Goal: Information Seeking & Learning: Check status

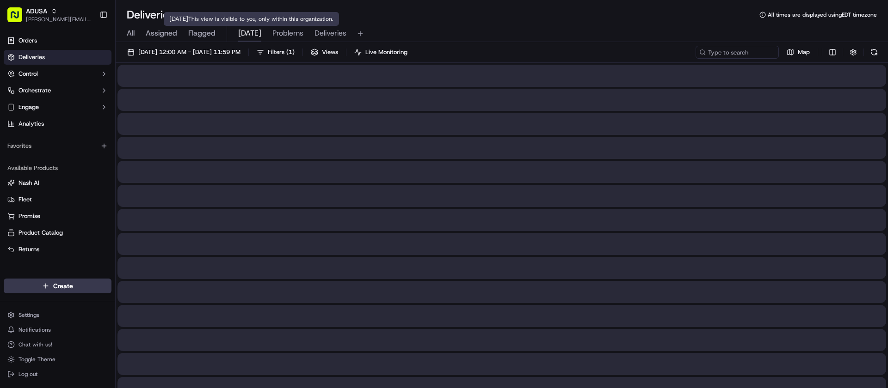
click at [244, 34] on span "[DATE]" at bounding box center [249, 33] width 23 height 11
click at [325, 31] on span "Deliveries" at bounding box center [330, 33] width 32 height 11
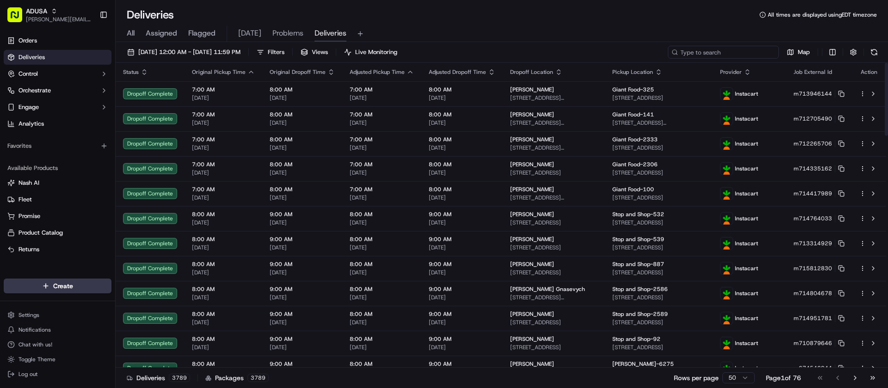
click at [725, 53] on input at bounding box center [723, 52] width 111 height 13
paste input "m624628542"
type input "m624628542"
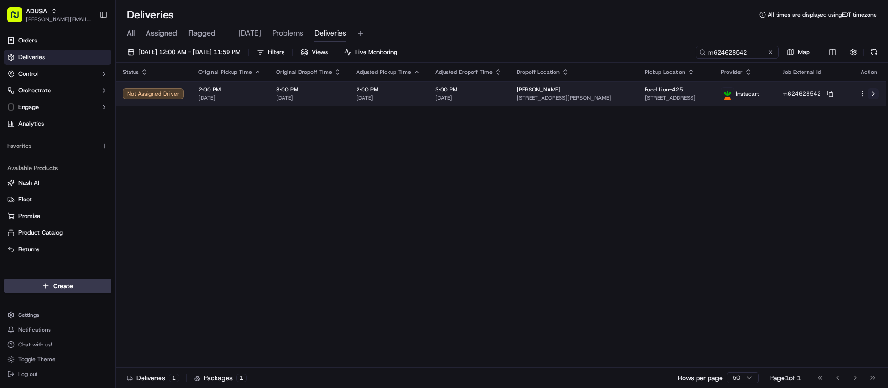
click at [875, 94] on button at bounding box center [872, 93] width 11 height 11
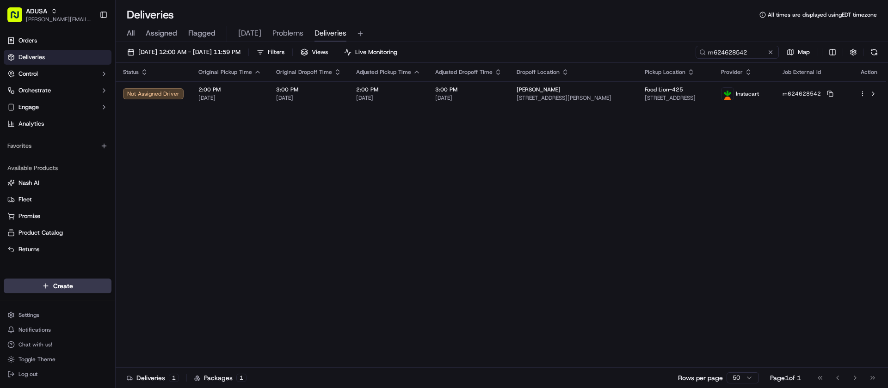
drag, startPoint x: 769, startPoint y: 54, endPoint x: 765, endPoint y: 64, distance: 11.0
click at [769, 54] on button at bounding box center [770, 52] width 9 height 9
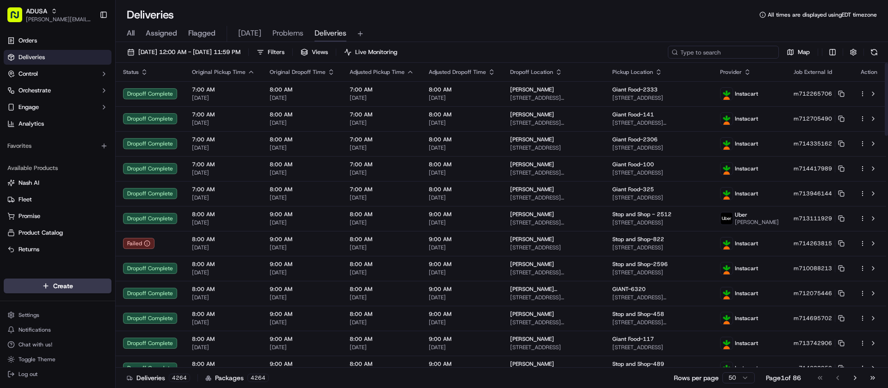
click at [724, 56] on input at bounding box center [723, 52] width 111 height 13
paste input "m715919015"
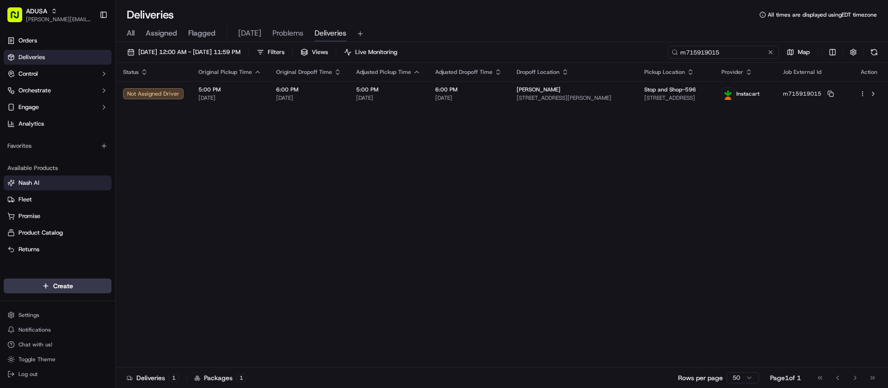
type input "m715919015"
click at [521, 151] on div "Status Original Pickup Time Original Dropoff Time Adjusted Pickup Time Adjusted…" at bounding box center [501, 215] width 770 height 305
click at [198, 185] on div "Status Original Pickup Time Original Dropoff Time Adjusted Pickup Time Adjusted…" at bounding box center [501, 215] width 770 height 305
click at [320, 163] on div "Status Original Pickup Time Original Dropoff Time Adjusted Pickup Time Adjusted…" at bounding box center [501, 215] width 770 height 305
click at [770, 52] on button at bounding box center [770, 52] width 9 height 9
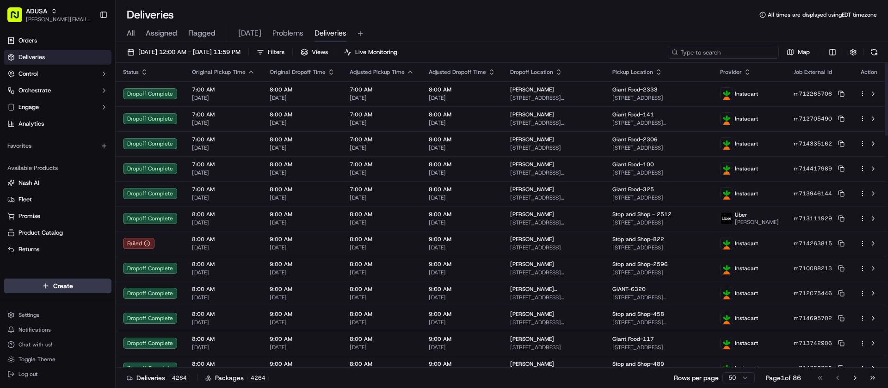
click at [747, 48] on input at bounding box center [723, 52] width 111 height 13
paste input "m715314883"
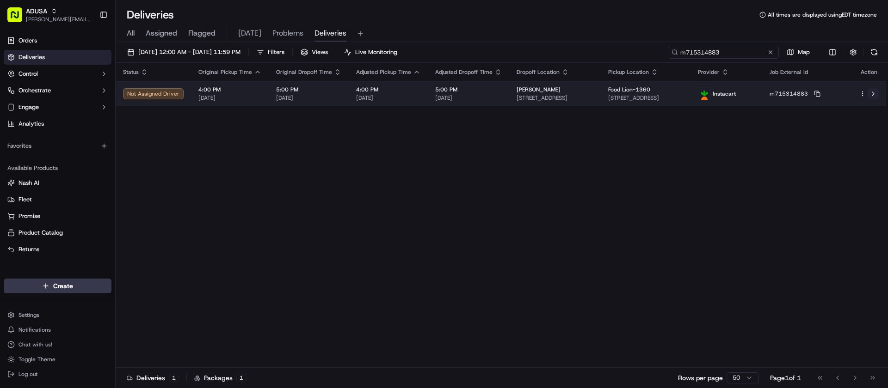
type input "m715314883"
click at [873, 92] on button at bounding box center [872, 93] width 11 height 11
click at [862, 94] on html "ADUSA [PERSON_NAME][EMAIL_ADDRESS][PERSON_NAME][DOMAIN_NAME] Toggle Sidebar Ord…" at bounding box center [444, 194] width 888 height 388
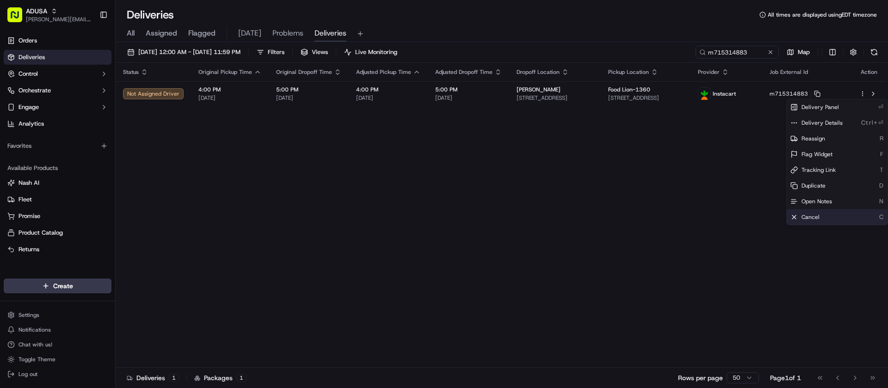
click at [823, 218] on div "Cancel C" at bounding box center [836, 217] width 101 height 16
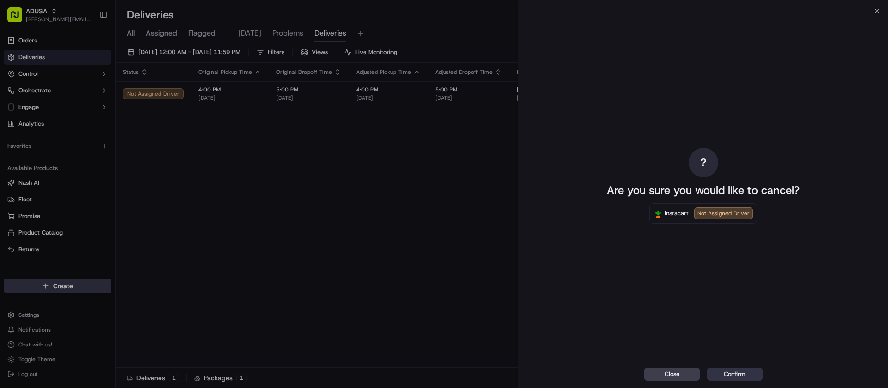
click at [746, 379] on button "Confirm" at bounding box center [734, 374] width 55 height 13
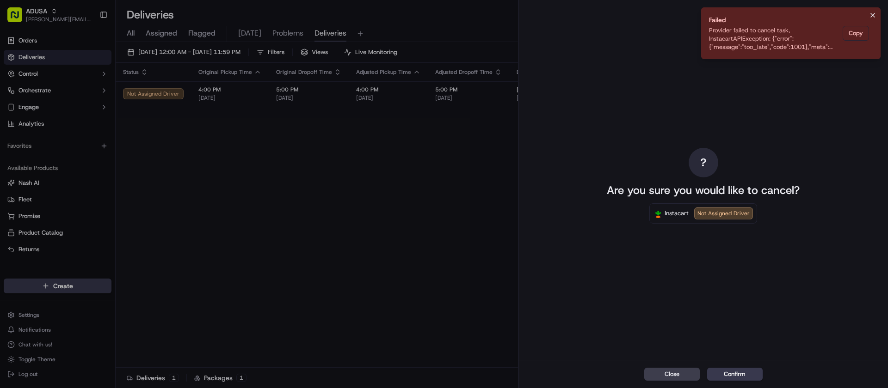
click at [872, 14] on icon "Notifications (F8)" at bounding box center [872, 15] width 7 height 7
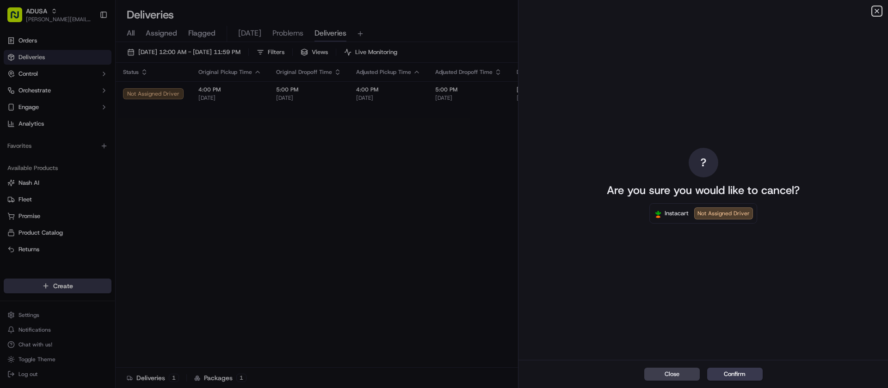
click at [876, 10] on icon "button" at bounding box center [877, 11] width 4 height 4
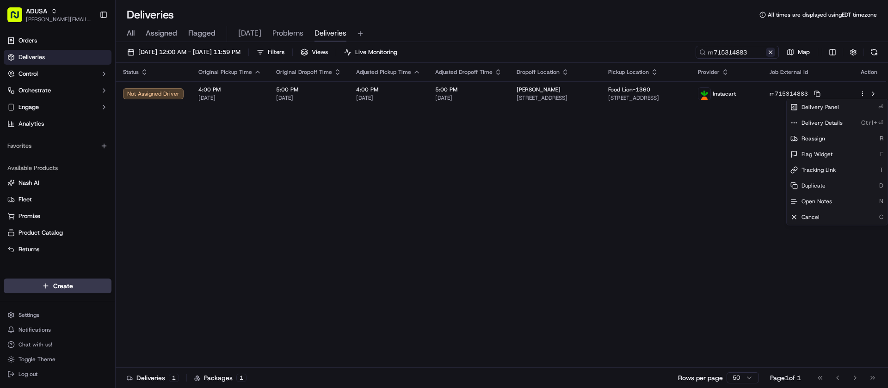
click at [769, 53] on button at bounding box center [770, 52] width 9 height 9
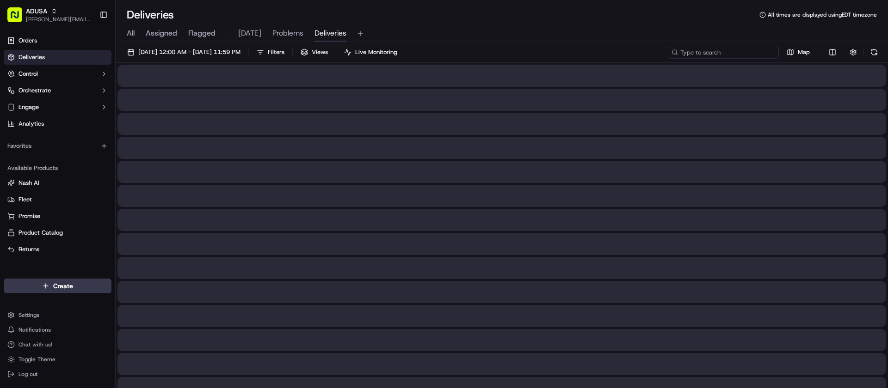
click at [745, 53] on input at bounding box center [723, 52] width 111 height 13
paste input "m715931132"
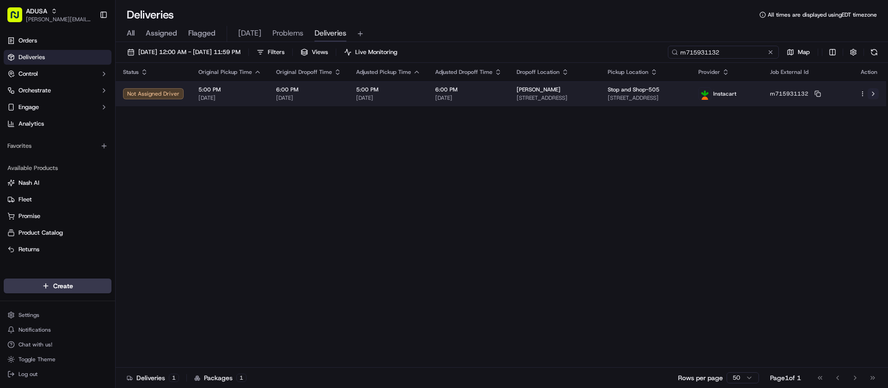
type input "m715931132"
click at [873, 94] on button at bounding box center [872, 93] width 11 height 11
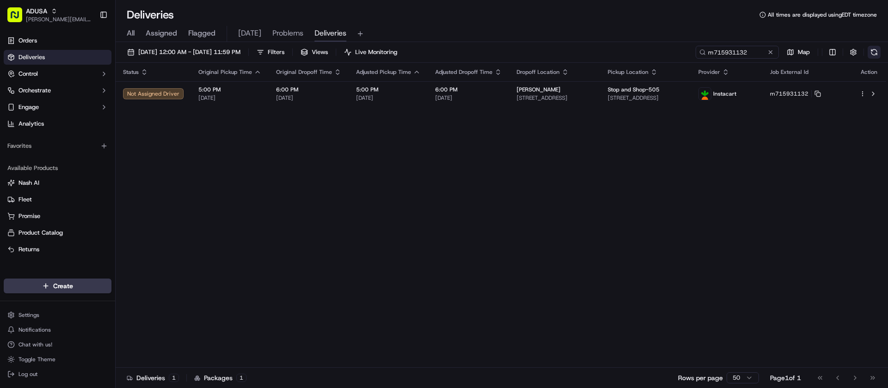
click at [873, 52] on button at bounding box center [873, 52] width 13 height 13
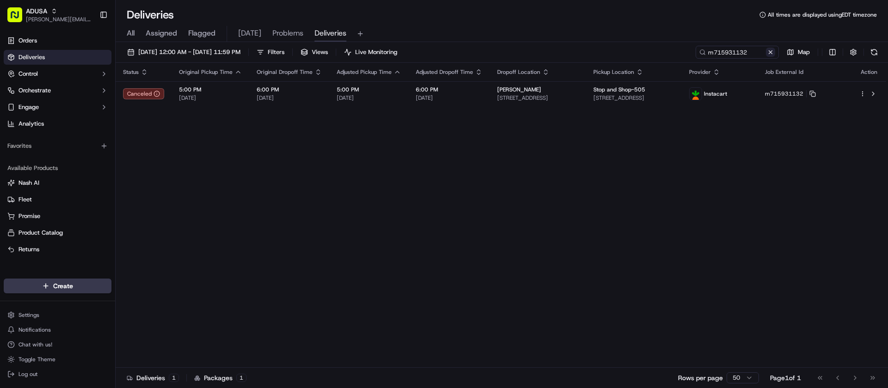
click at [771, 51] on button at bounding box center [770, 52] width 9 height 9
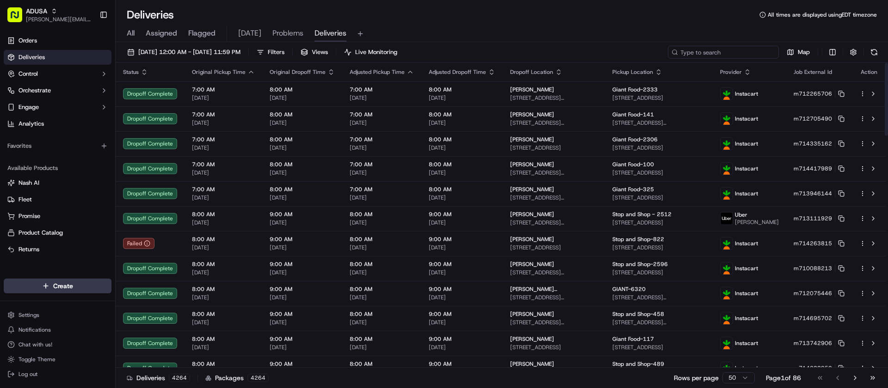
click at [720, 49] on input at bounding box center [723, 52] width 111 height 13
paste input "m715314883"
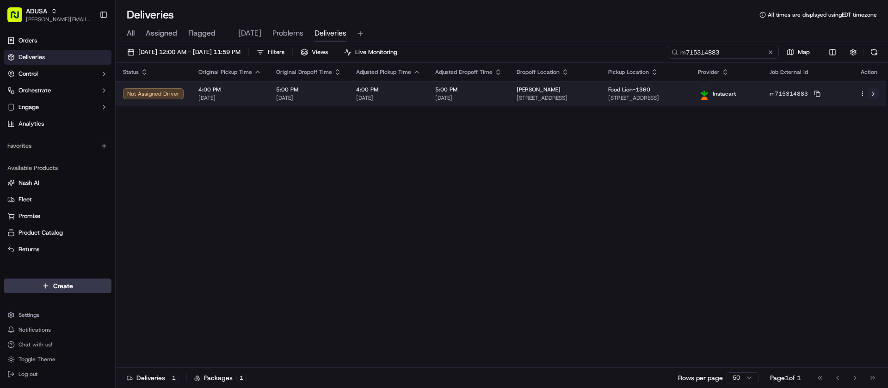
type input "m715314883"
click at [873, 94] on button at bounding box center [872, 93] width 11 height 11
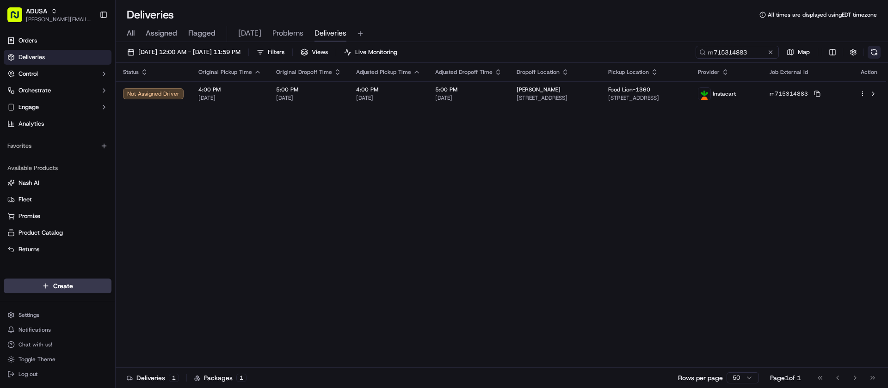
click at [873, 50] on button at bounding box center [873, 52] width 13 height 13
click at [874, 50] on button at bounding box center [873, 52] width 13 height 13
click at [872, 51] on button at bounding box center [873, 52] width 13 height 13
click at [351, 221] on div "Status Original Pickup Time Original Dropoff Time Adjusted Pickup Time Adjusted…" at bounding box center [501, 215] width 770 height 305
drag, startPoint x: 771, startPoint y: 49, endPoint x: 756, endPoint y: 51, distance: 14.9
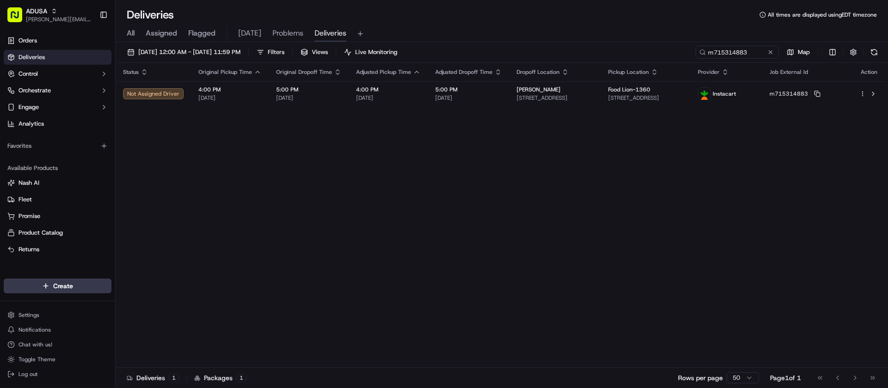
click at [771, 49] on button at bounding box center [770, 52] width 9 height 9
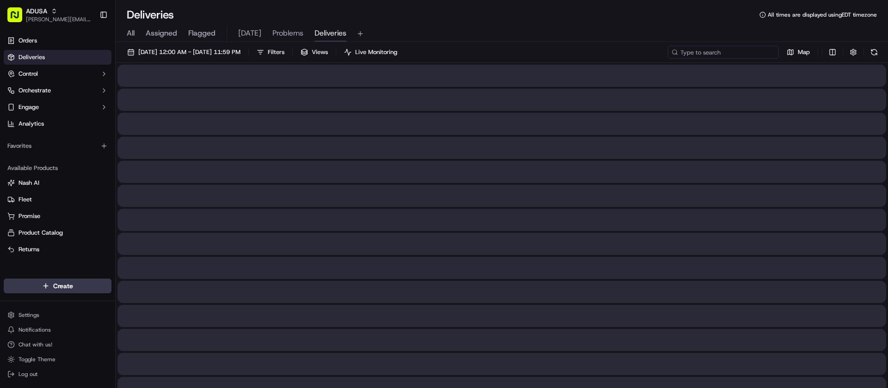
click at [743, 52] on input at bounding box center [723, 52] width 111 height 13
paste input "m715314883"
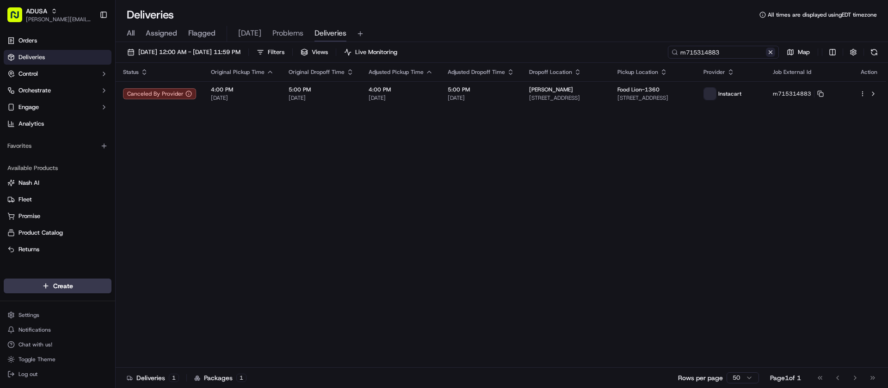
type input "m715314883"
click at [771, 52] on button at bounding box center [770, 52] width 9 height 9
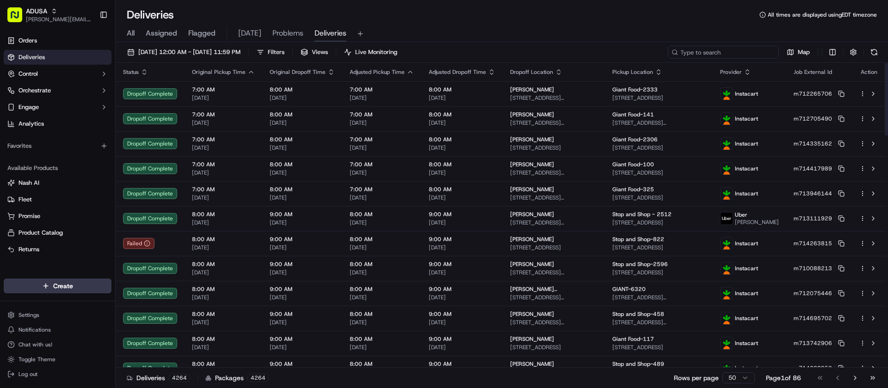
click at [722, 52] on input at bounding box center [723, 52] width 111 height 13
paste input "m715931132"
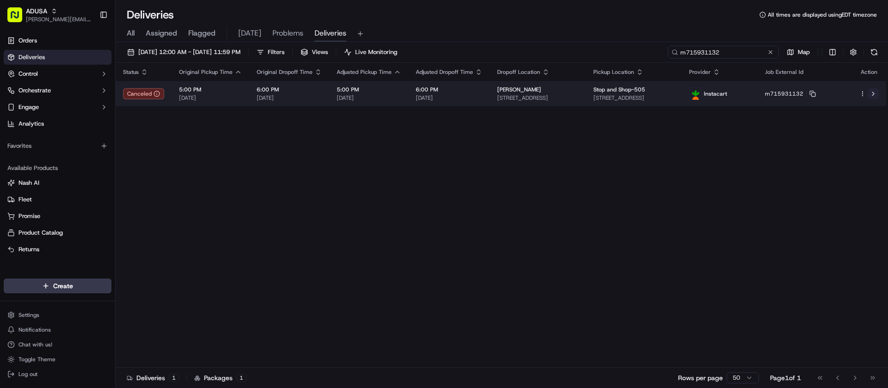
type input "m715931132"
click at [872, 92] on button at bounding box center [872, 93] width 11 height 11
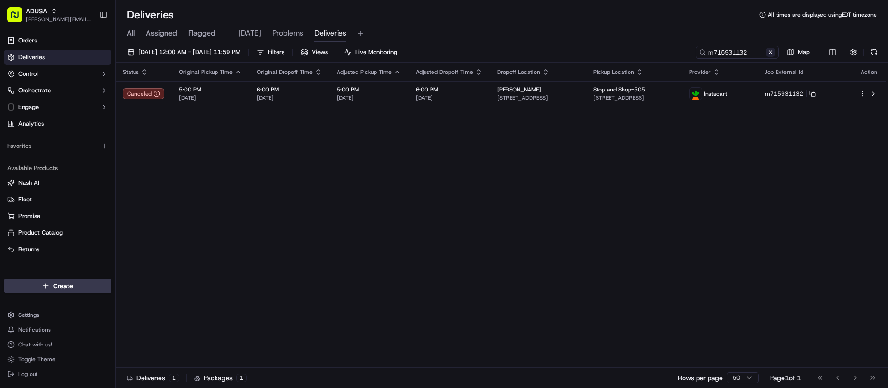
click at [768, 52] on button at bounding box center [770, 52] width 9 height 9
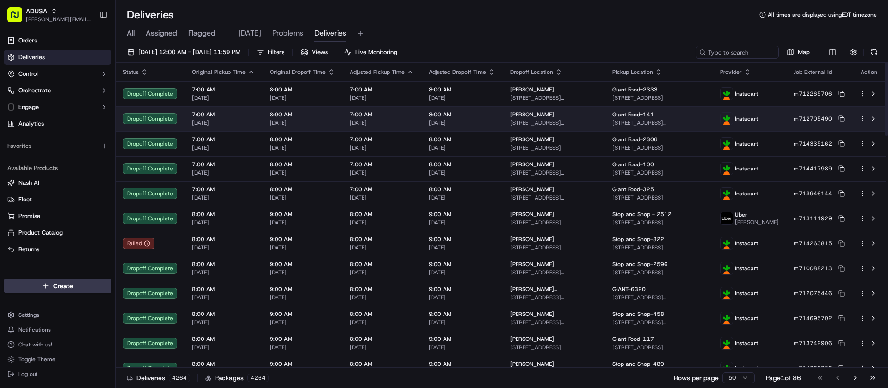
click at [289, 128] on td "8:00 AM [DATE]" at bounding box center [302, 118] width 80 height 25
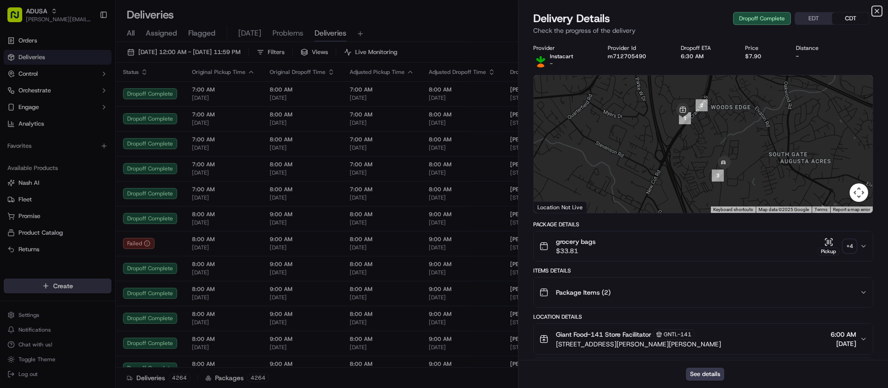
click at [877, 12] on icon "button" at bounding box center [876, 10] width 7 height 7
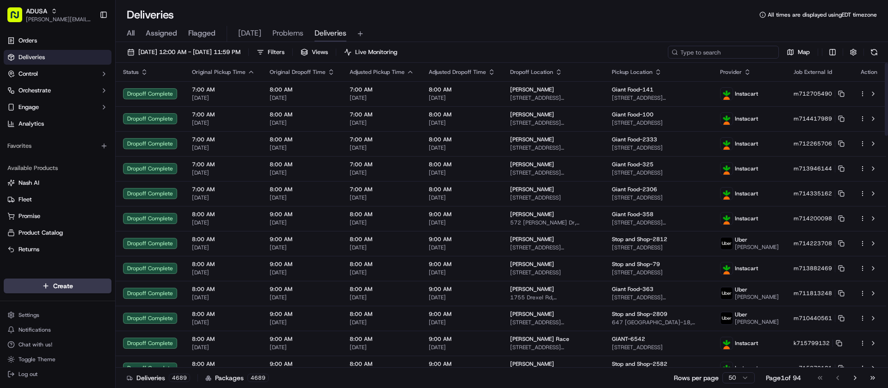
click at [722, 55] on input at bounding box center [723, 52] width 111 height 13
paste input "m710520830"
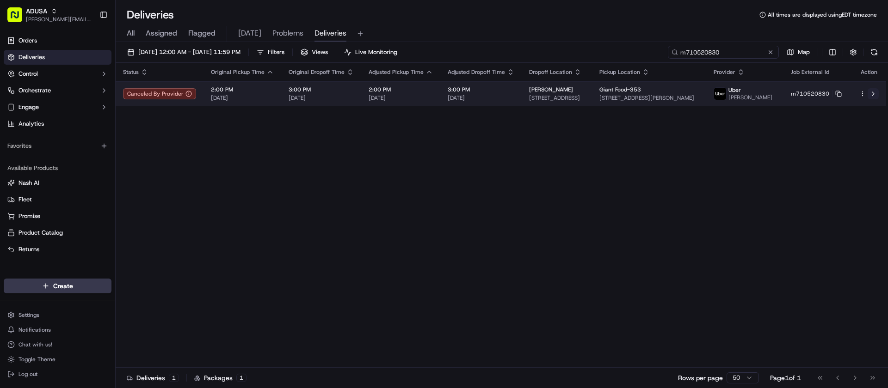
type input "m710520830"
click at [873, 97] on button at bounding box center [872, 93] width 11 height 11
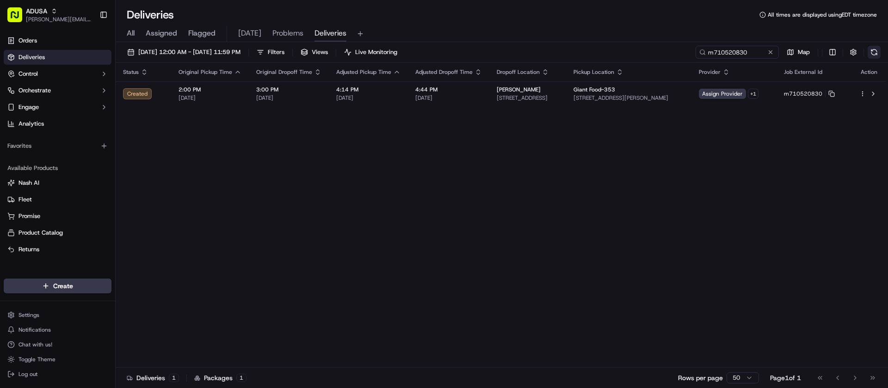
click at [873, 53] on button at bounding box center [873, 52] width 13 height 13
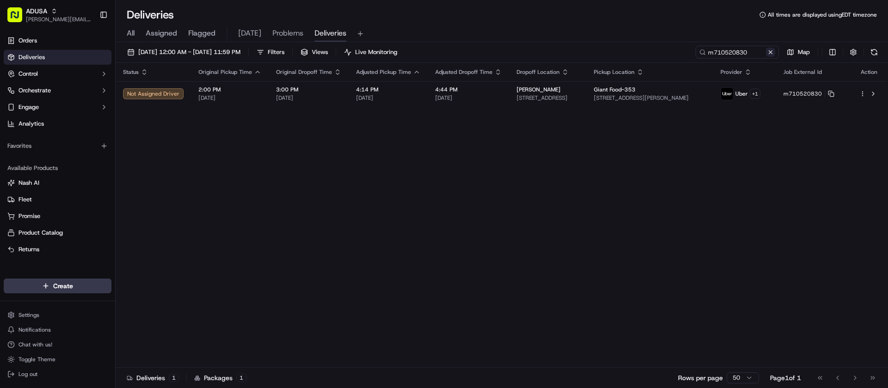
click at [771, 51] on button at bounding box center [770, 52] width 9 height 9
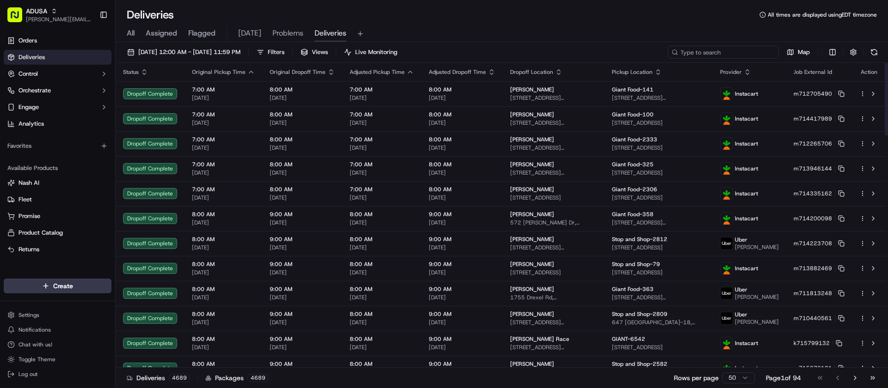
click at [737, 48] on input at bounding box center [723, 52] width 111 height 13
paste input "m715695080"
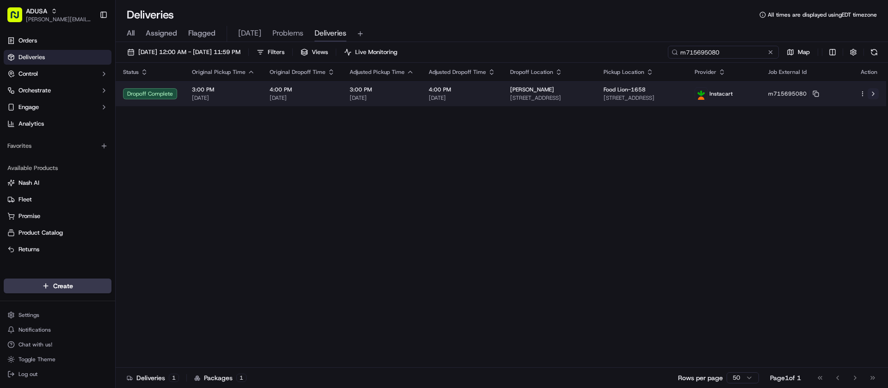
type input "m715695080"
click at [872, 95] on button at bounding box center [872, 93] width 11 height 11
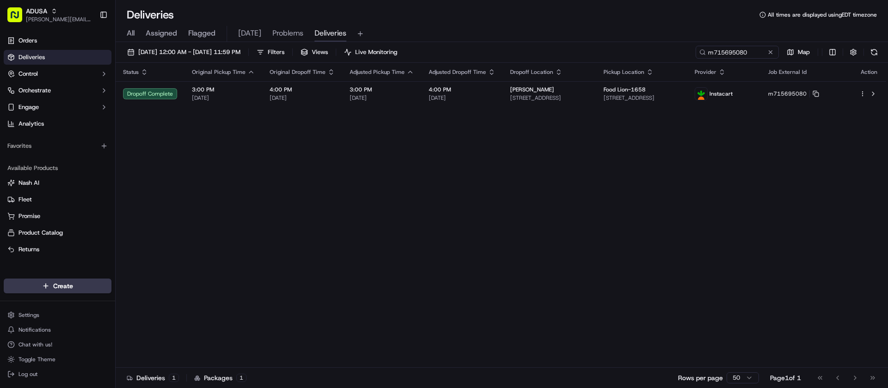
click at [444, 186] on div "Status Original Pickup Time Original Dropoff Time Adjusted Pickup Time Adjusted…" at bounding box center [501, 215] width 770 height 305
click at [772, 53] on button at bounding box center [770, 52] width 9 height 9
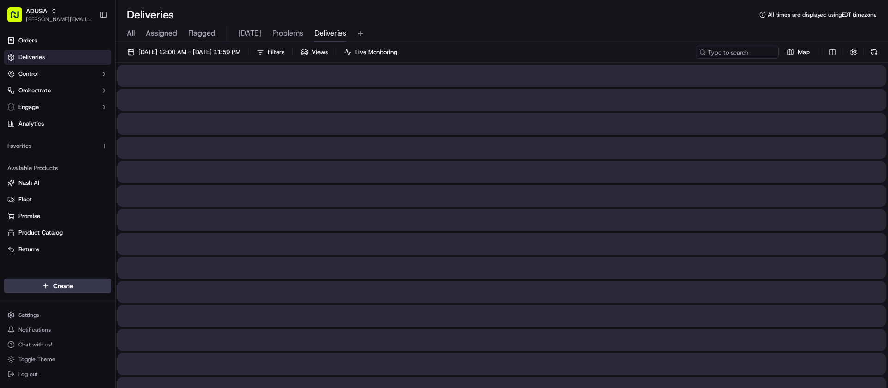
click at [378, 188] on div at bounding box center [501, 196] width 768 height 22
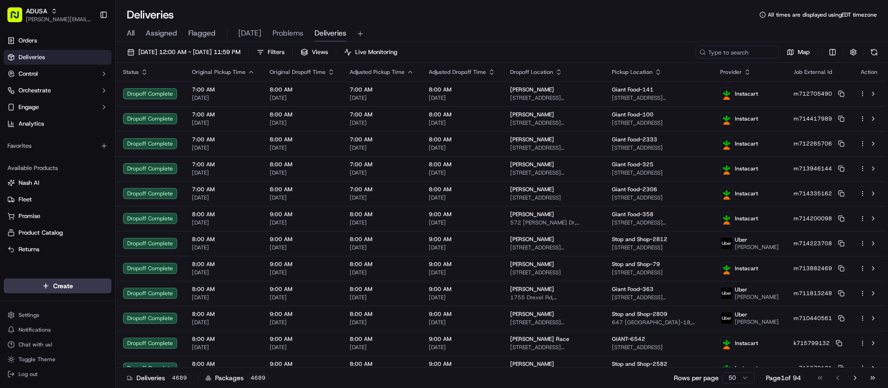
click at [470, 30] on div "All Assigned Flagged [DATE] Problems Deliveries" at bounding box center [502, 34] width 772 height 16
